Goal: Task Accomplishment & Management: Complete application form

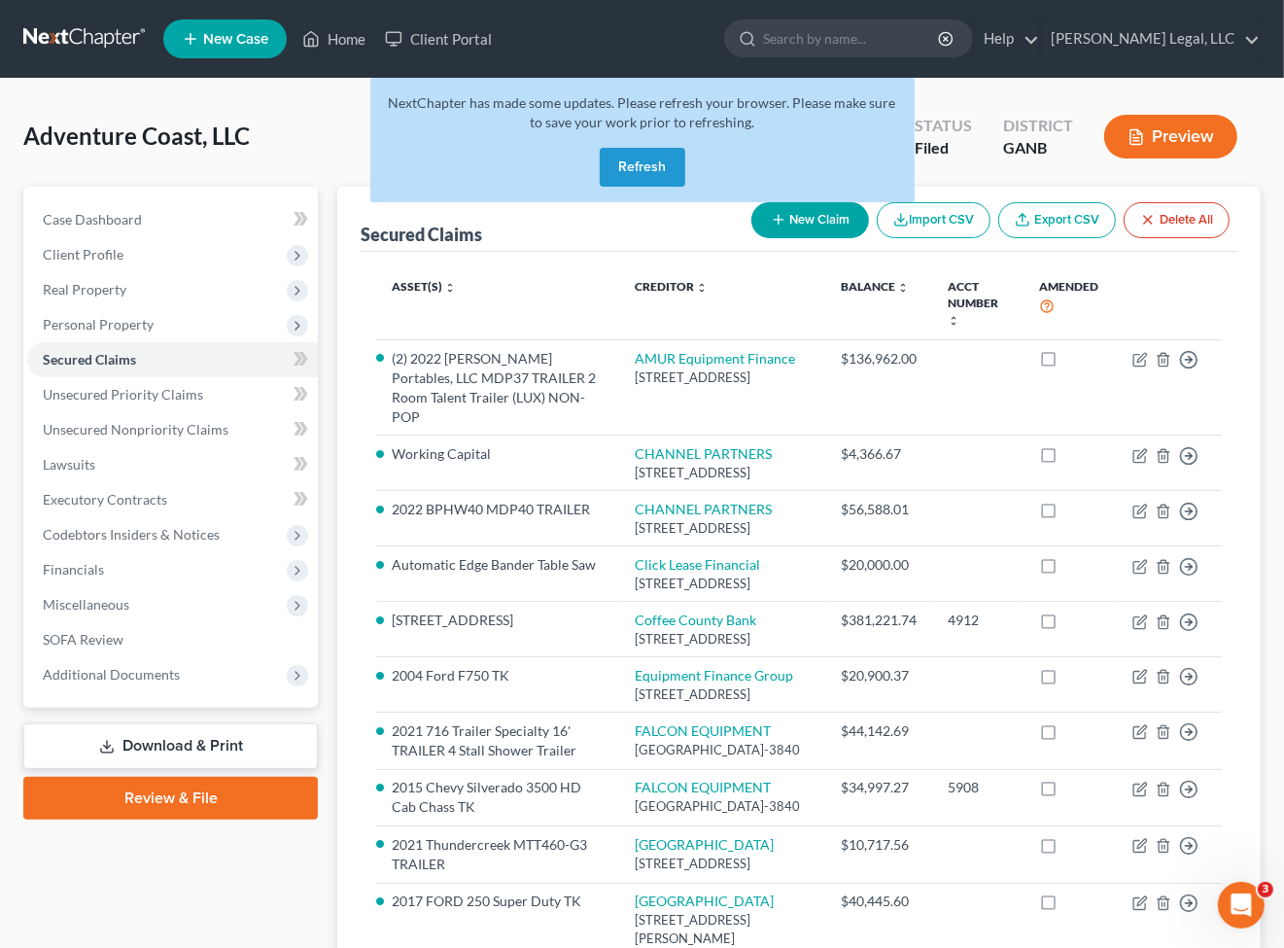
click at [69, 52] on link at bounding box center [85, 38] width 124 height 35
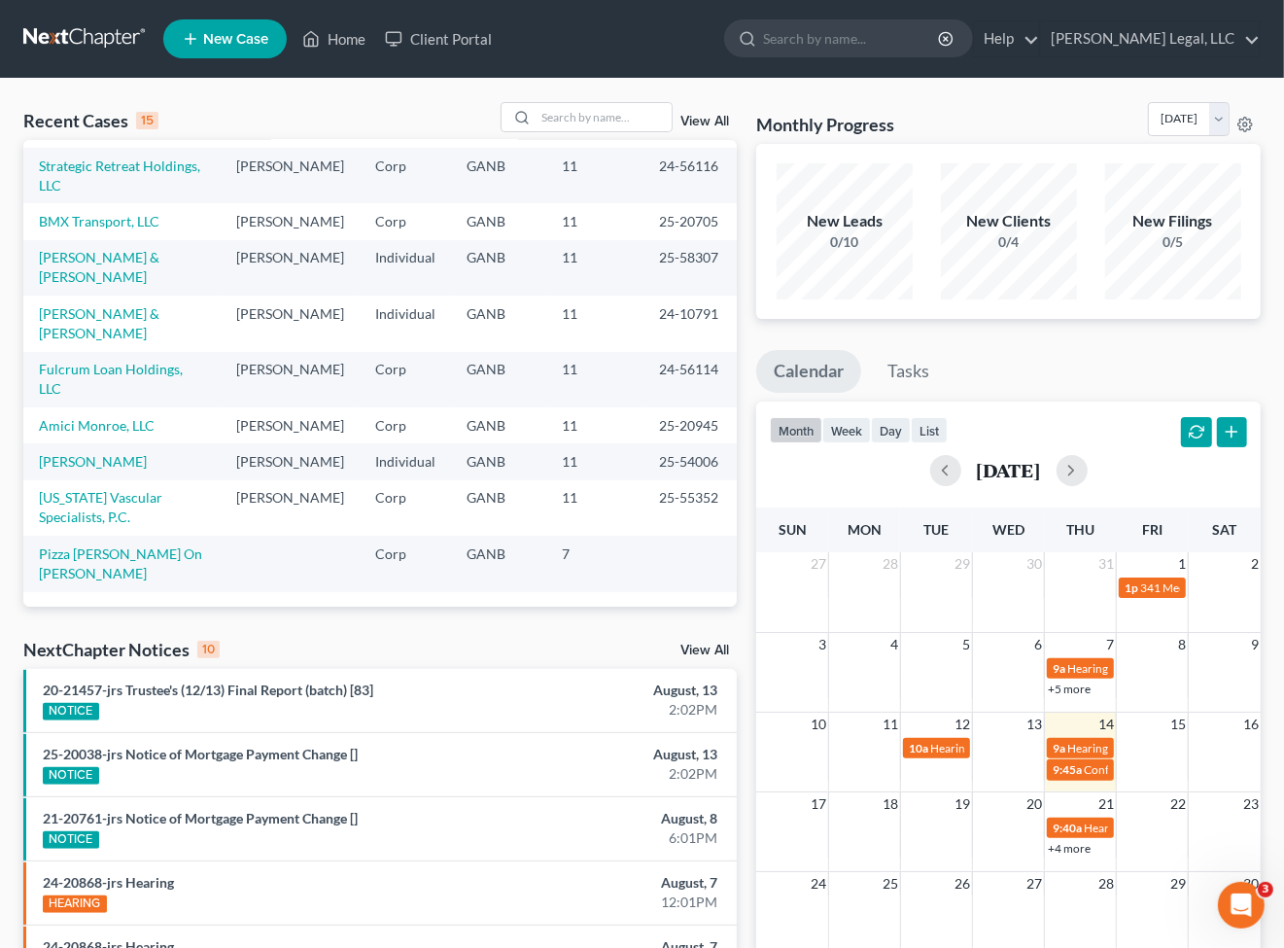
scroll to position [284, 0]
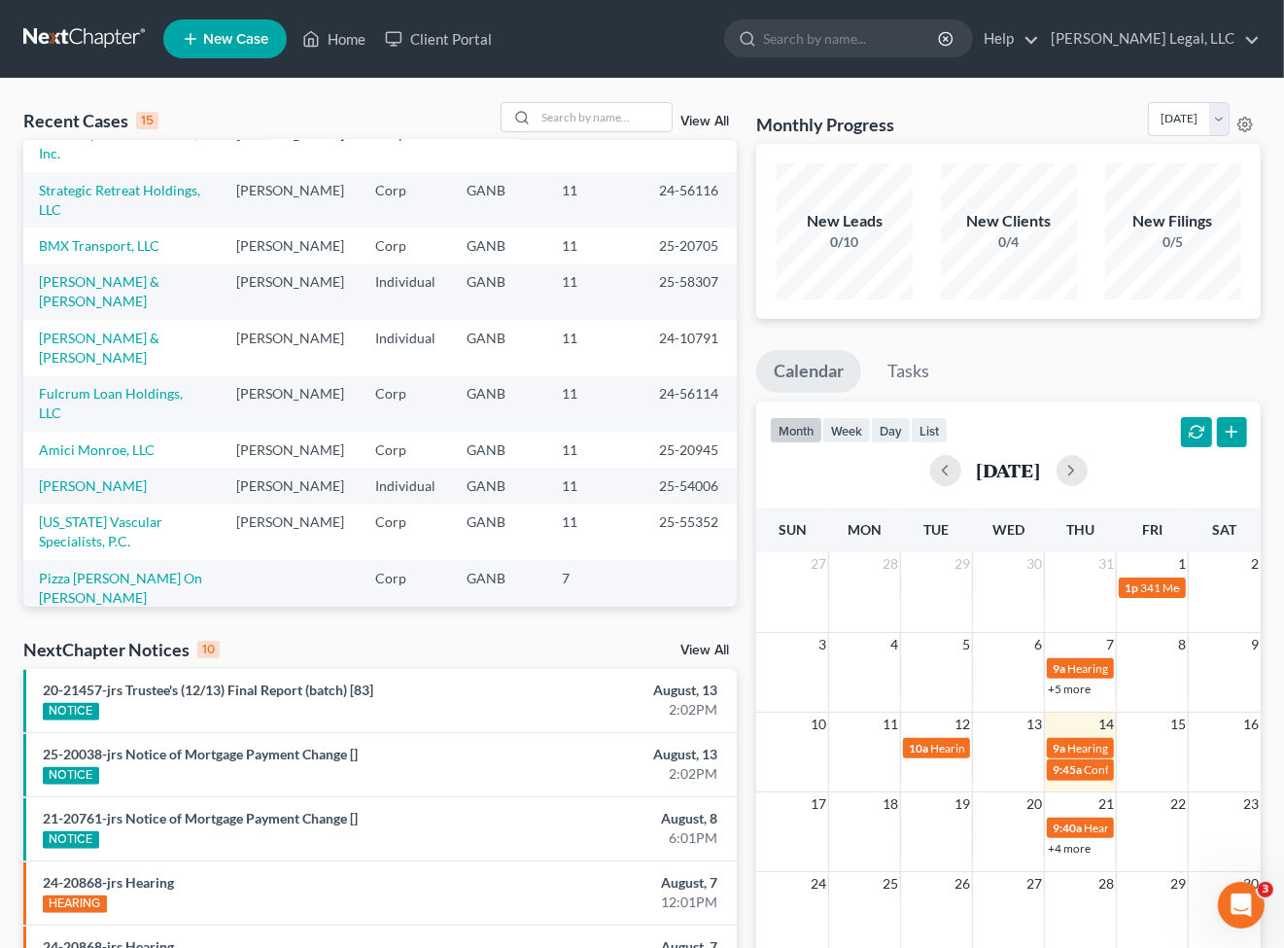
click at [706, 121] on link "View All" at bounding box center [704, 122] width 49 height 14
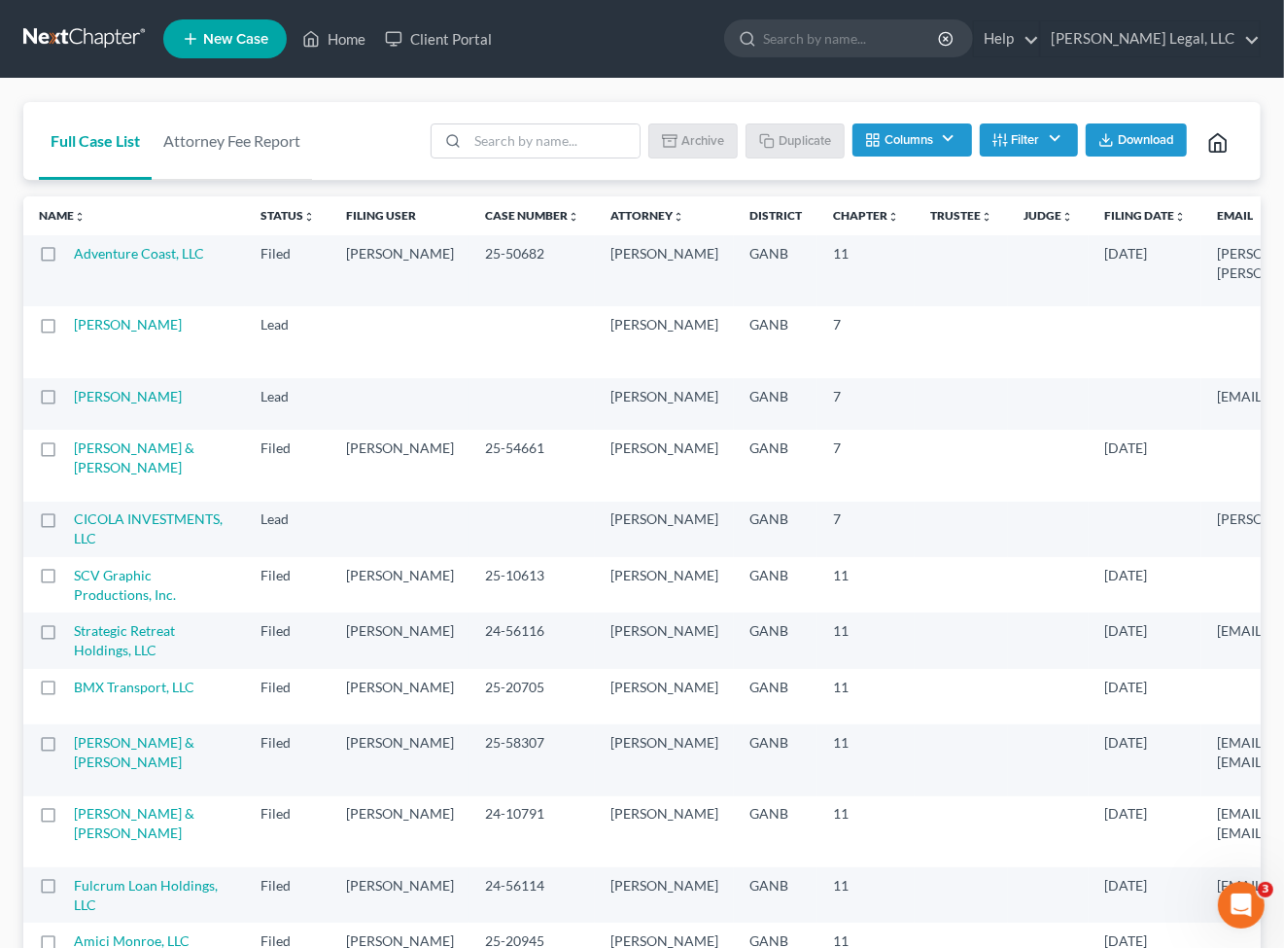
scroll to position [1134, 0]
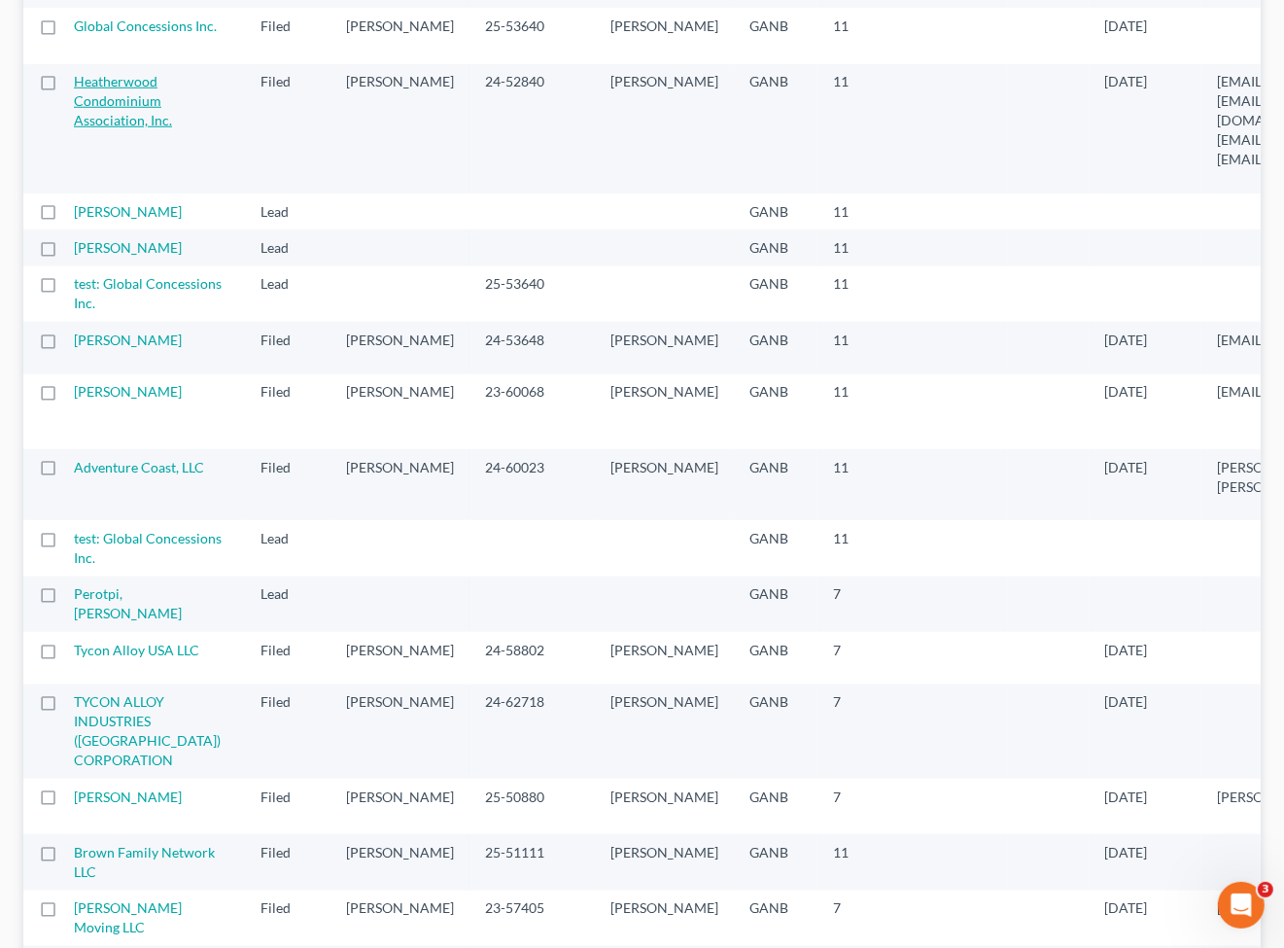
click at [107, 128] on link "Heatherwood Condominium Association, Inc." at bounding box center [123, 100] width 98 height 55
select select "6"
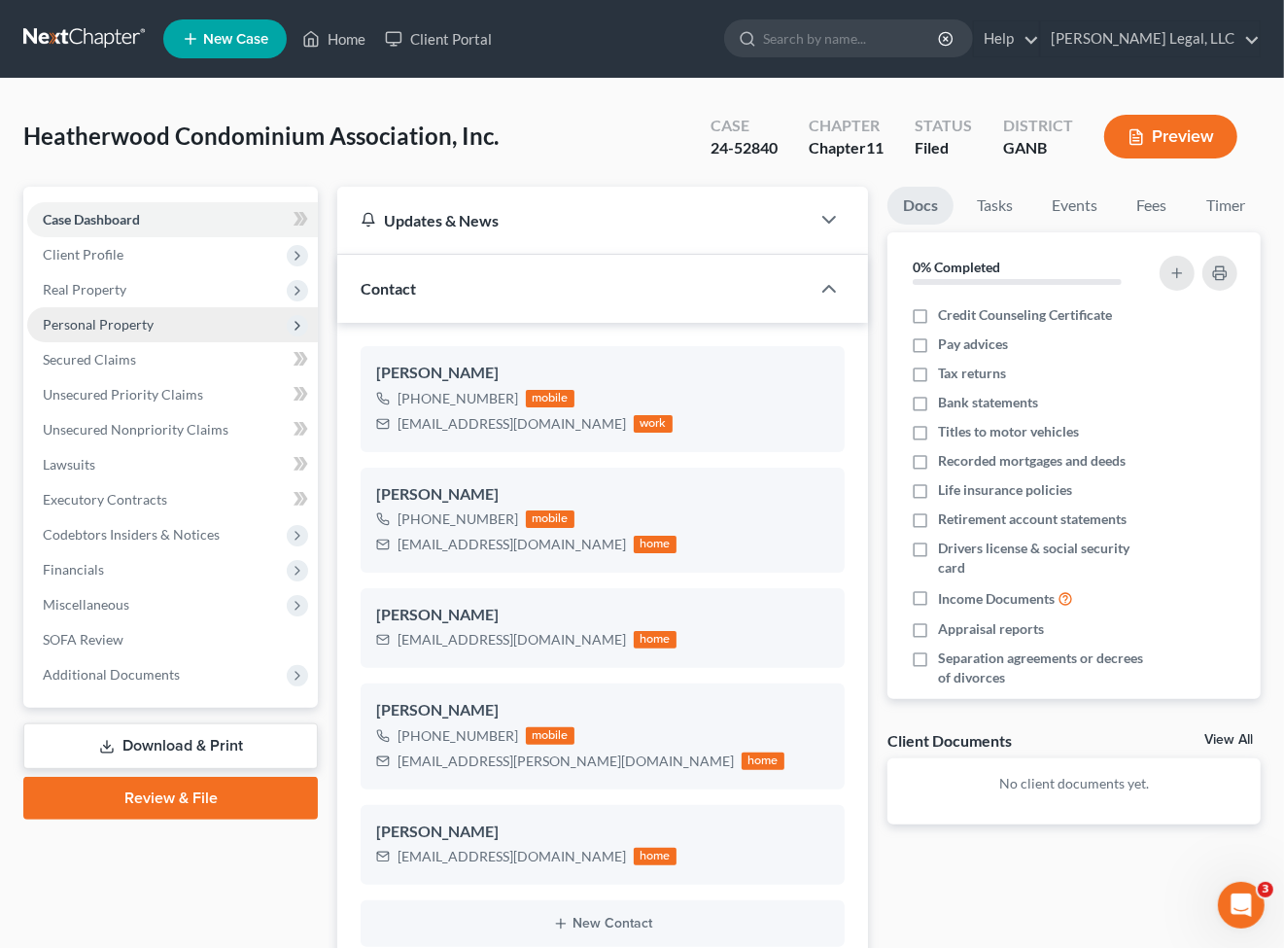
click at [128, 316] on span "Personal Property" at bounding box center [98, 324] width 111 height 17
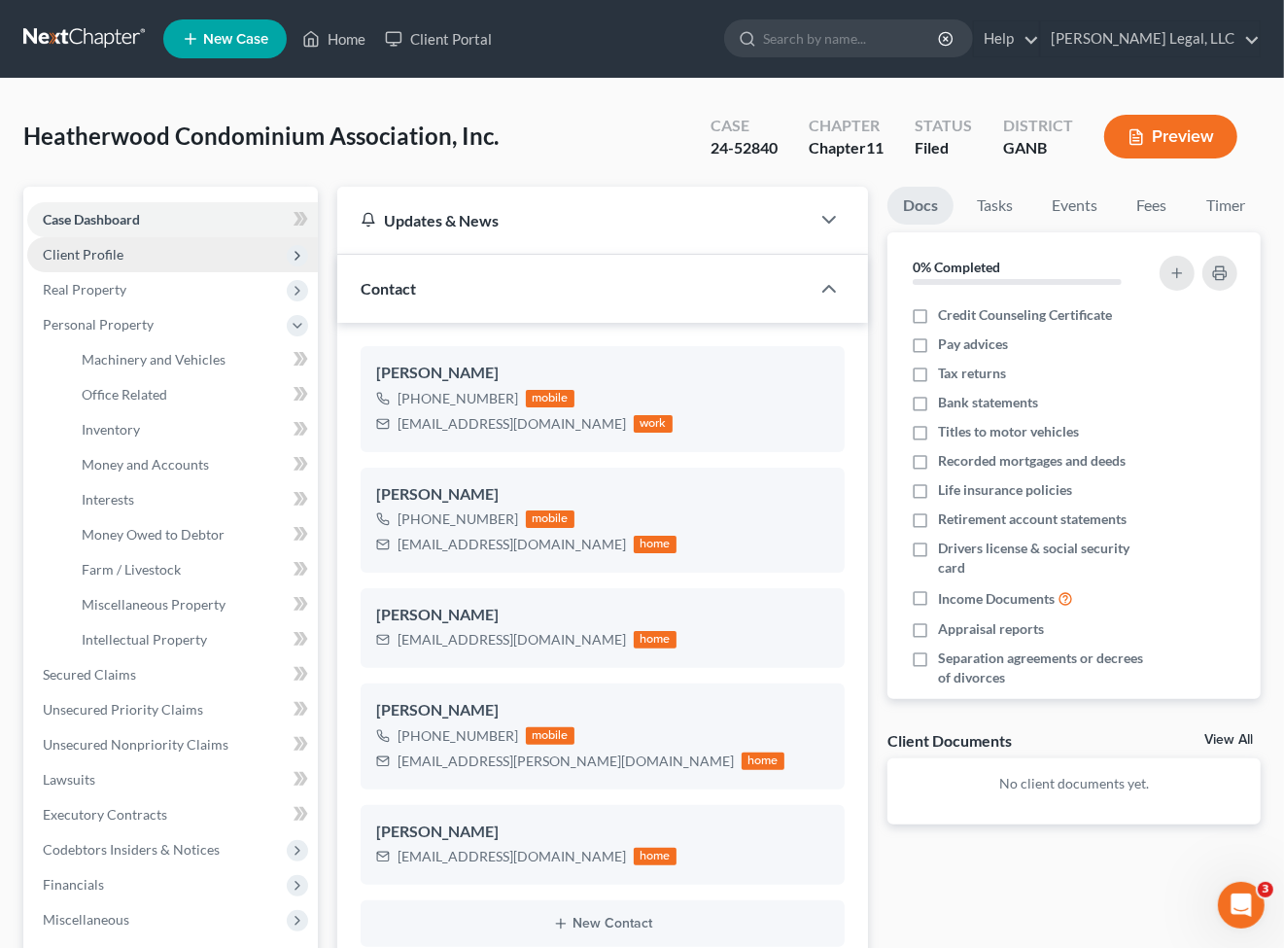
click at [93, 251] on span "Client Profile" at bounding box center [83, 254] width 81 height 17
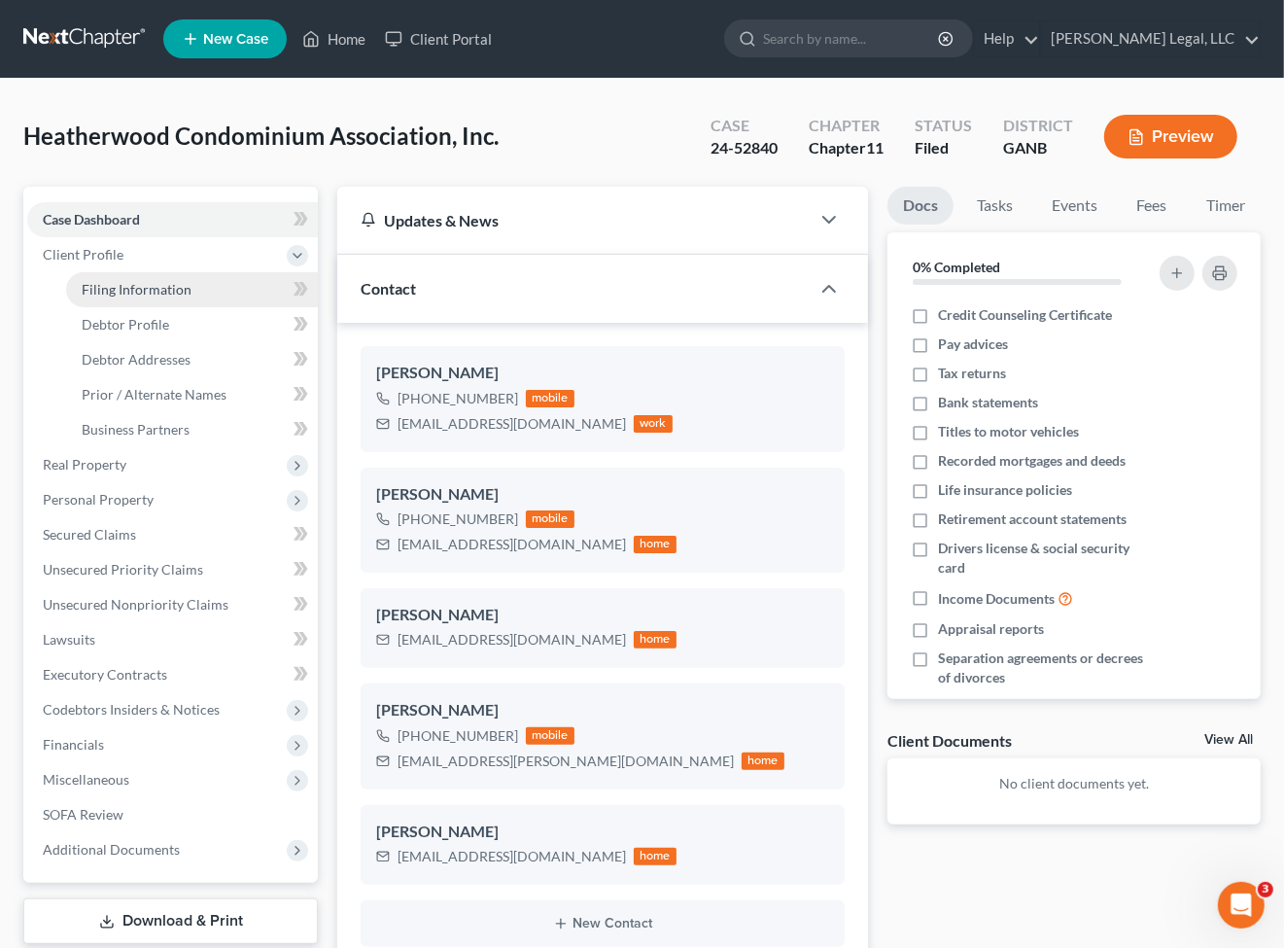
click at [108, 281] on span "Filing Information" at bounding box center [137, 289] width 110 height 17
select select "3"
select select "1"
select select "19"
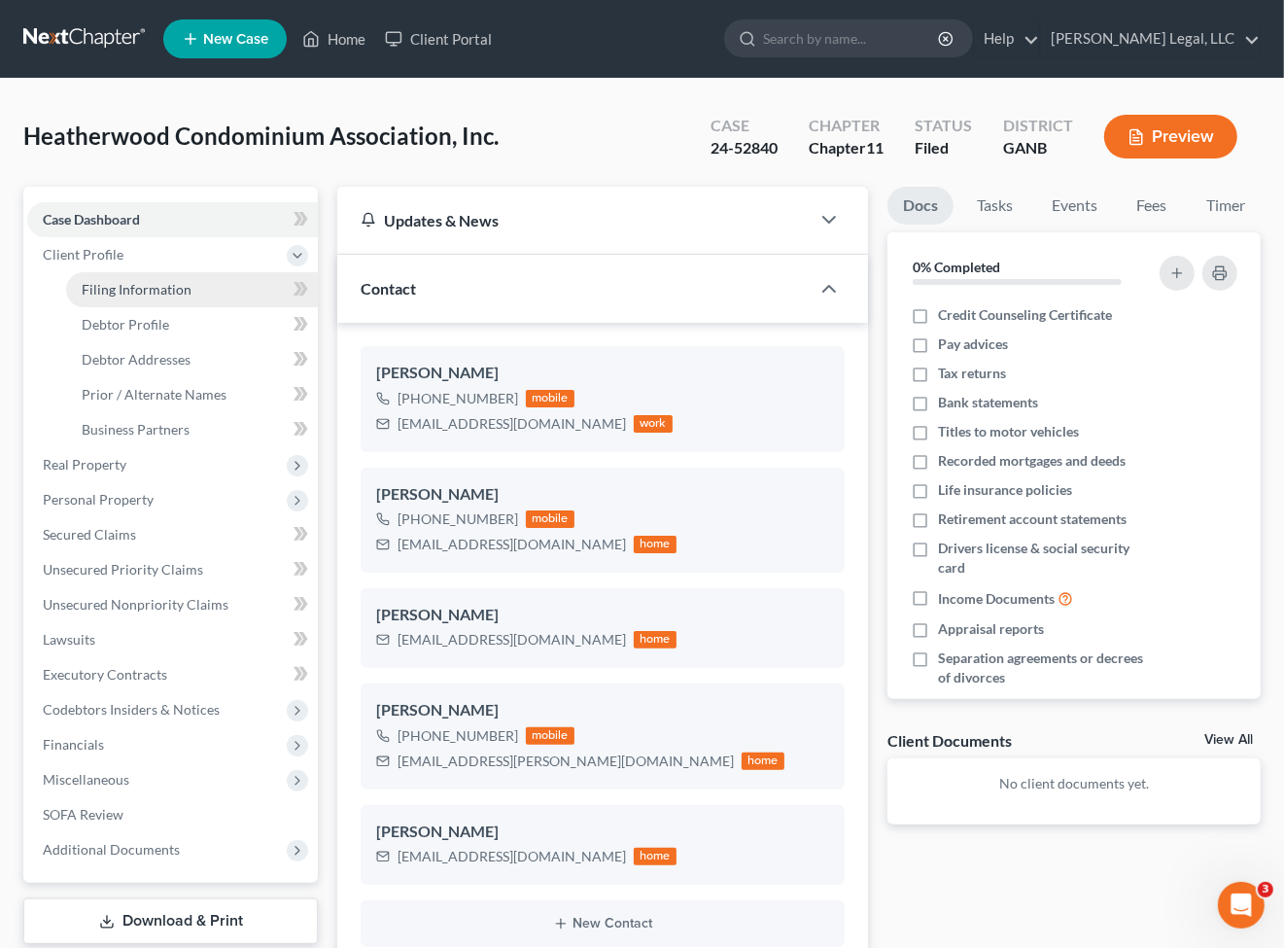
select select "0"
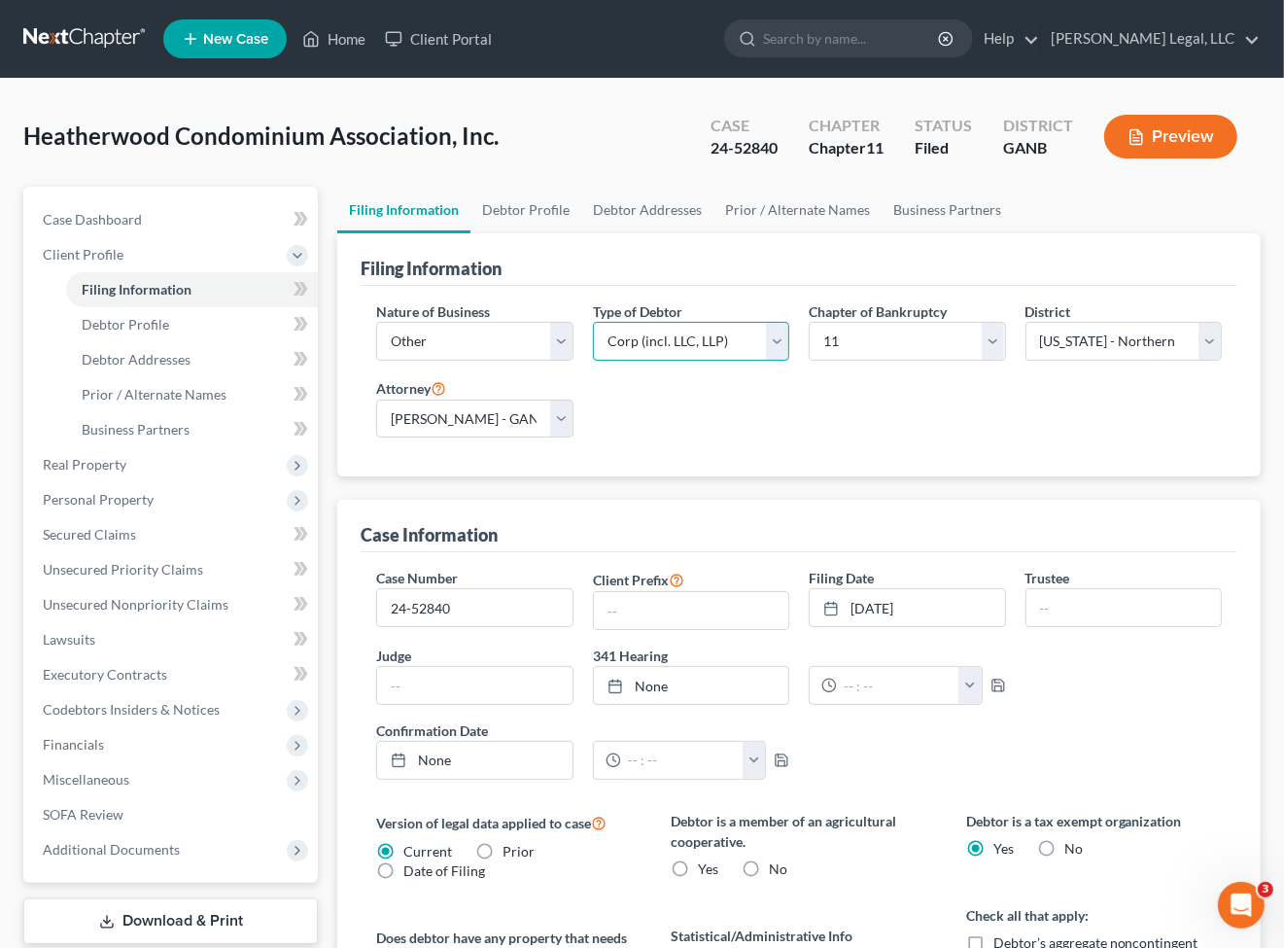
click at [763, 345] on select "Select Partnership Corp (incl. LLC, LLP) Other" at bounding box center [691, 341] width 196 height 39
click at [848, 408] on div "Nature of Business Select Clearing Bank Commodity Broker Health Care Business O…" at bounding box center [798, 377] width 865 height 153
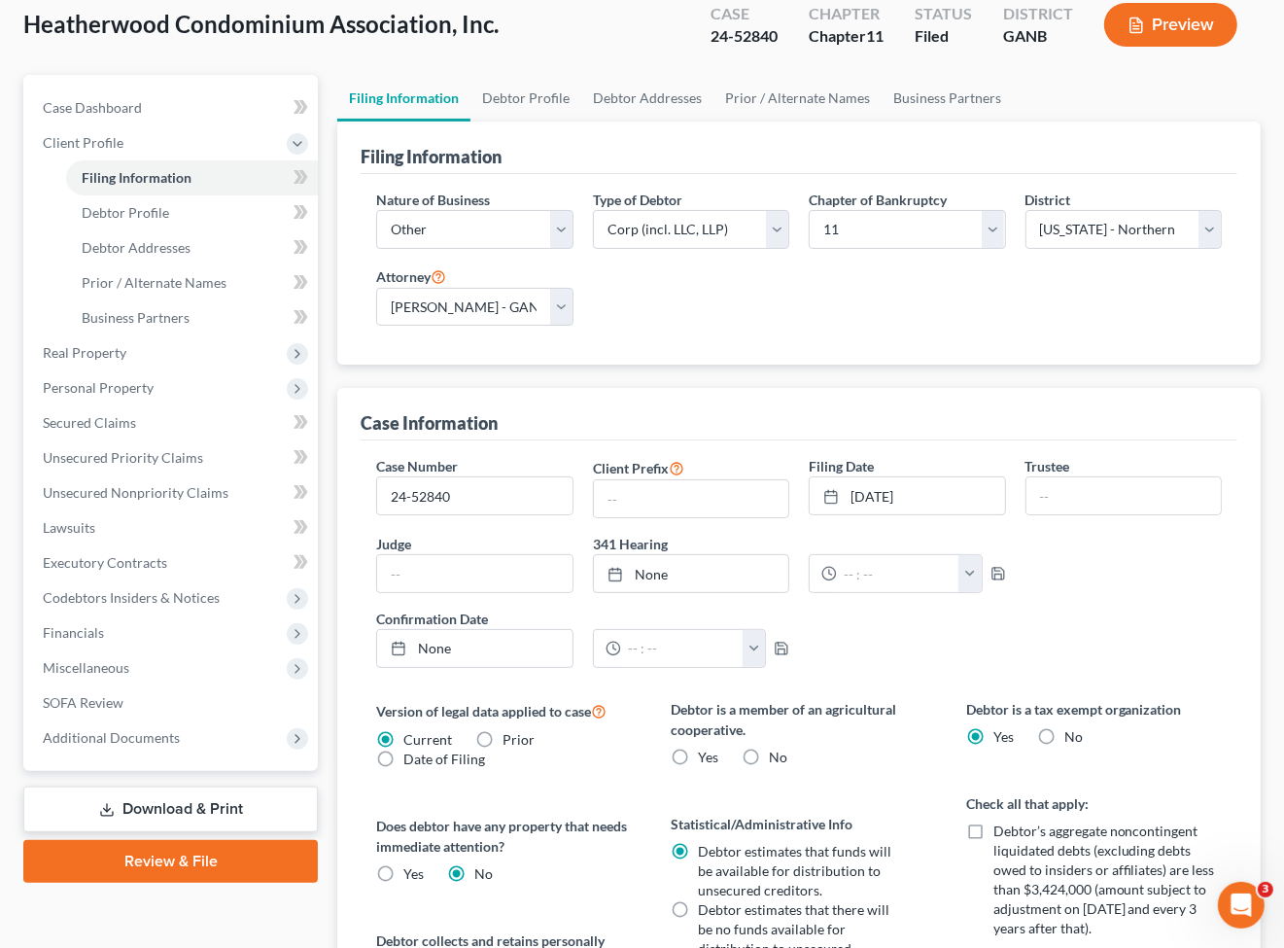
scroll to position [154, 0]
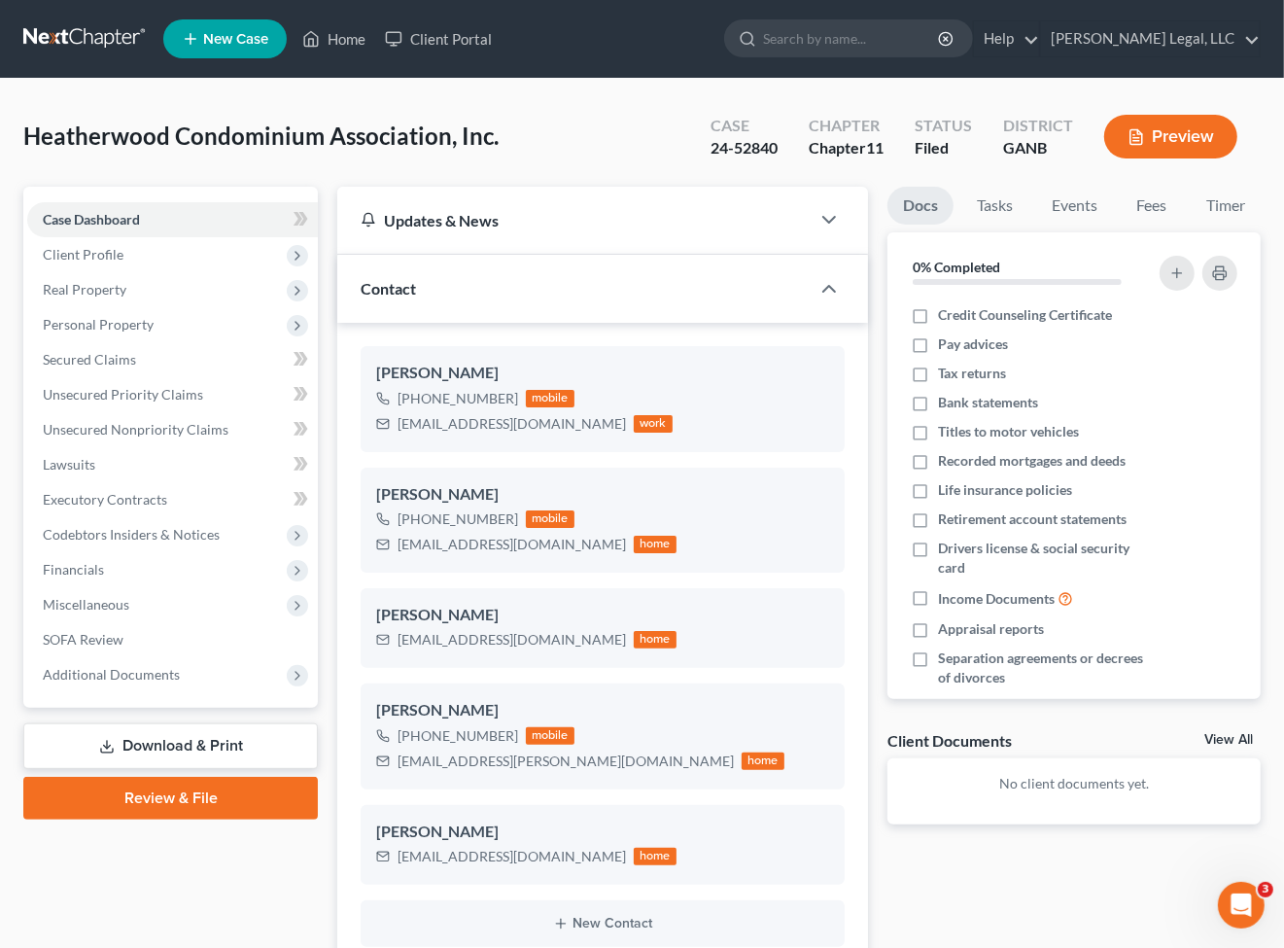
click at [70, 17] on nav "Home New Case Client Portal [PERSON_NAME] Legal, LLC [EMAIL_ADDRESS][DOMAIN_NAM…" at bounding box center [642, 39] width 1284 height 78
click at [79, 35] on link at bounding box center [85, 38] width 124 height 35
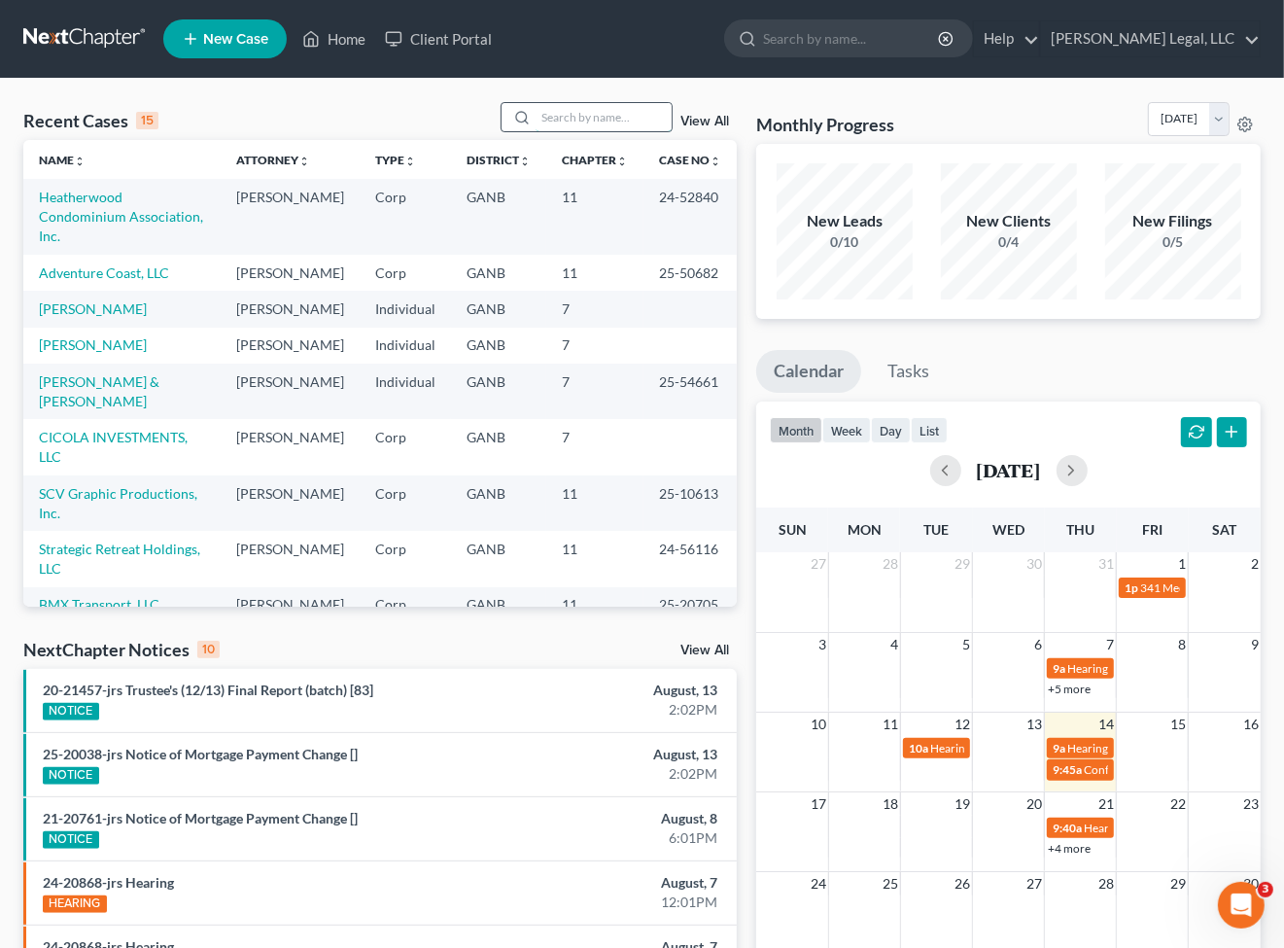
click at [633, 118] on input "search" at bounding box center [603, 117] width 136 height 28
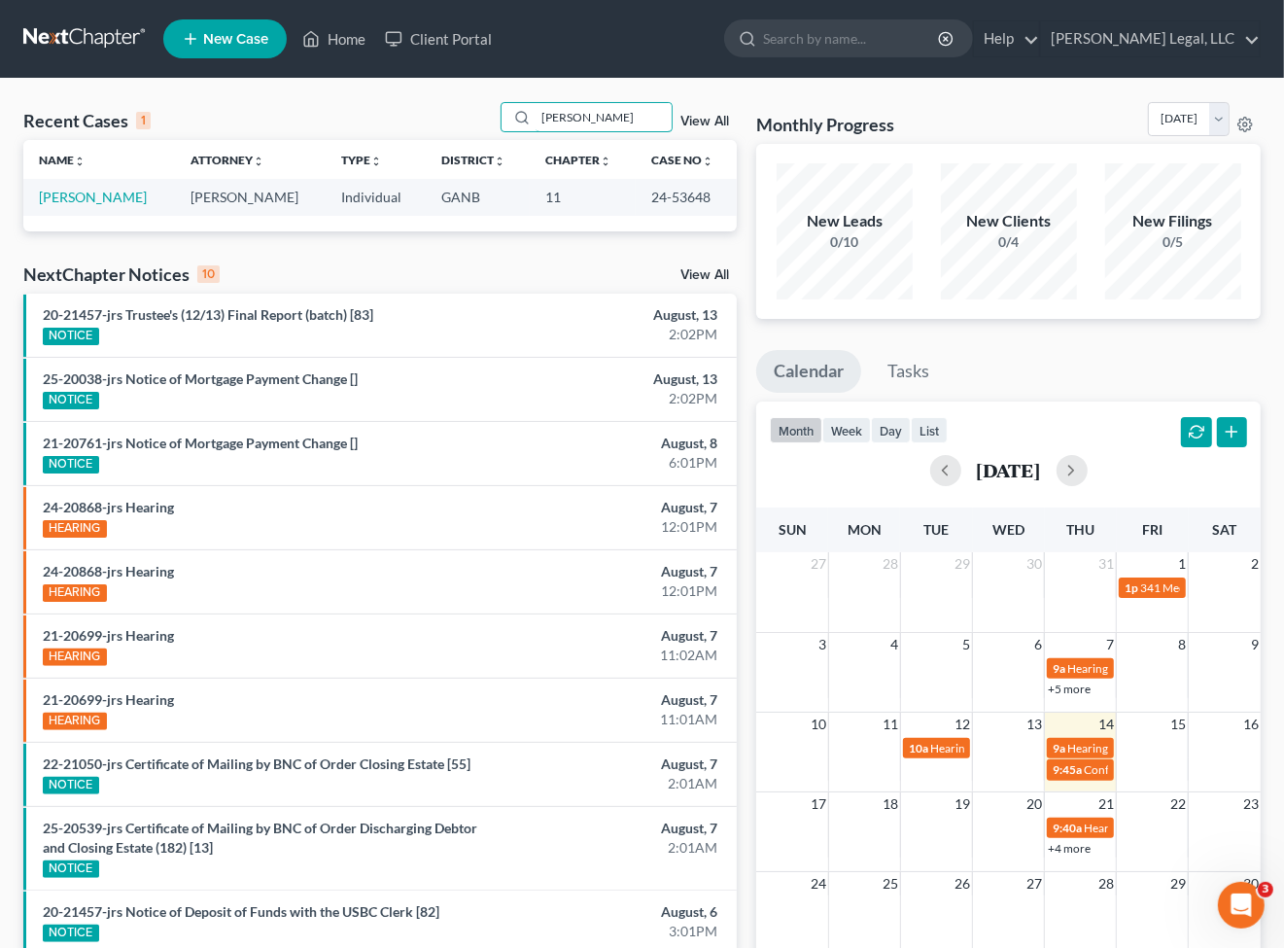
drag, startPoint x: 607, startPoint y: 115, endPoint x: 462, endPoint y: 117, distance: 145.8
click at [462, 117] on div "Recent Cases 1 leon View All" at bounding box center [379, 121] width 713 height 38
type input "leon"
click at [114, 190] on link "[PERSON_NAME]" at bounding box center [93, 197] width 108 height 17
select select "6"
